Goal: Task Accomplishment & Management: Use online tool/utility

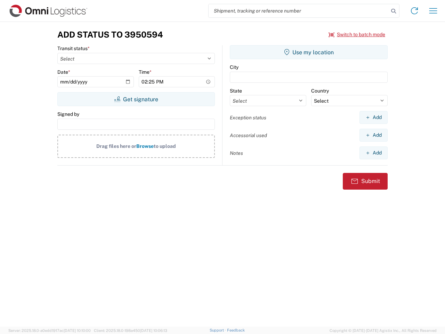
click at [299, 11] on input "search" at bounding box center [299, 10] width 180 height 13
click at [394, 11] on icon at bounding box center [394, 11] width 10 height 10
click at [414, 11] on icon at bounding box center [414, 10] width 11 height 11
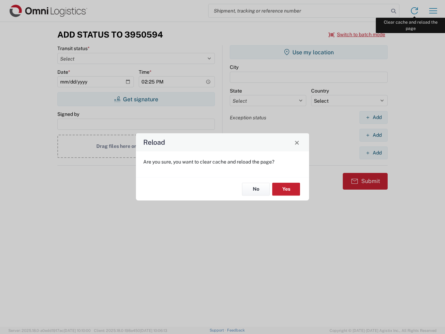
click at [433, 11] on div "Reload Are you sure, you want to clear cache and reload the page? No Yes" at bounding box center [222, 167] width 445 height 334
click at [357, 34] on div "Reload Are you sure, you want to clear cache and reload the page? No Yes" at bounding box center [222, 167] width 445 height 334
click at [136, 99] on div "Reload Are you sure, you want to clear cache and reload the page? No Yes" at bounding box center [222, 167] width 445 height 334
click at [309, 52] on div "Reload Are you sure, you want to clear cache and reload the page? No Yes" at bounding box center [222, 167] width 445 height 334
click at [373, 117] on div "Reload Are you sure, you want to clear cache and reload the page? No Yes" at bounding box center [222, 167] width 445 height 334
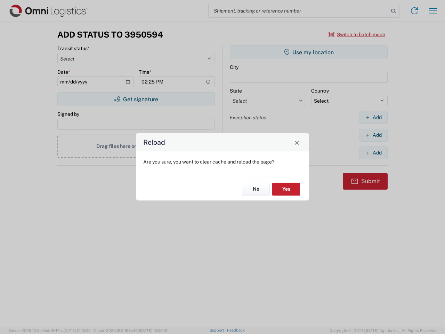
click at [373, 135] on div "Reload Are you sure, you want to clear cache and reload the page? No Yes" at bounding box center [222, 167] width 445 height 334
click at [373, 153] on div "Reload Are you sure, you want to clear cache and reload the page? No Yes" at bounding box center [222, 167] width 445 height 334
